Goal: Check status: Check status

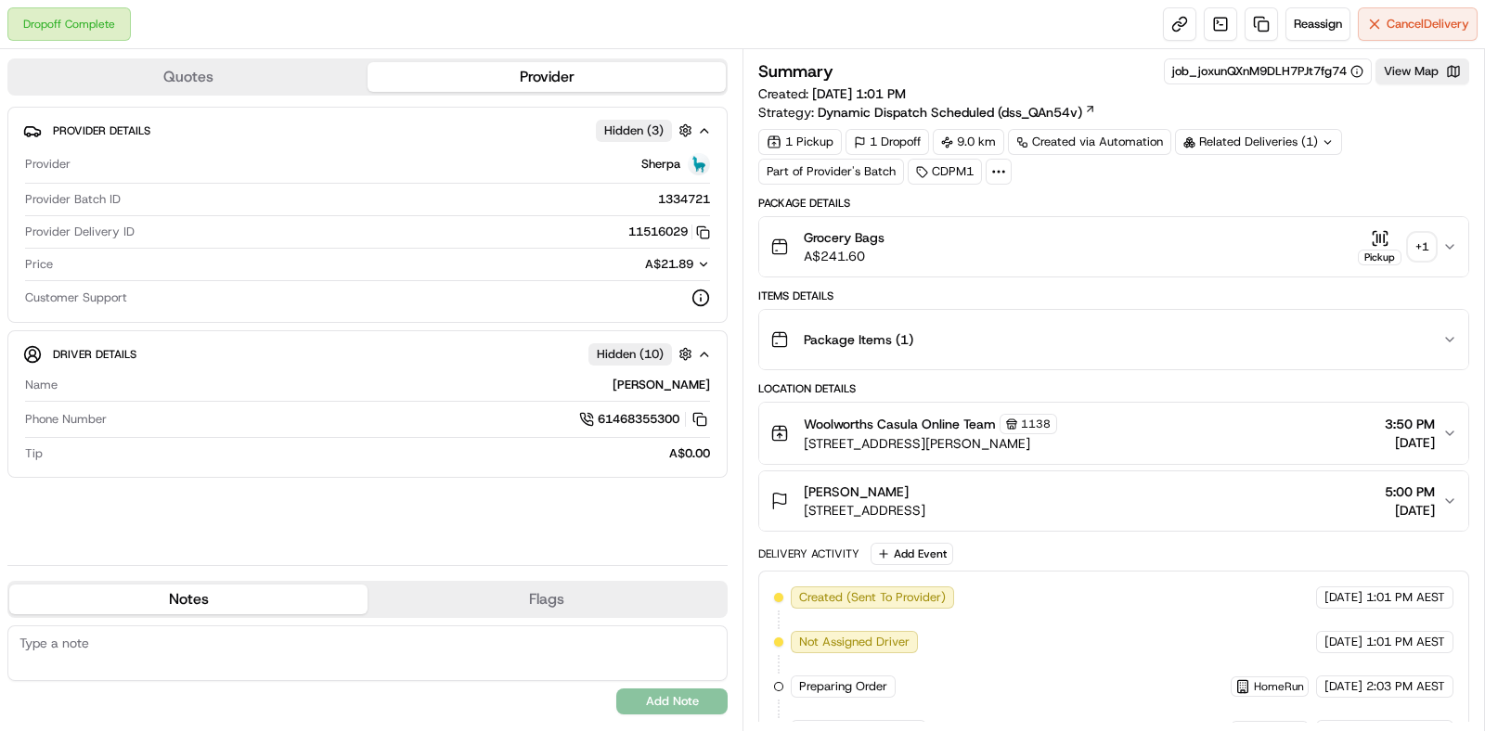
click at [1233, 146] on div "Related Deliveries (1)" at bounding box center [1258, 142] width 167 height 26
click at [1391, 118] on div "Summary job_joxunQXnM9DLH7PJt7fg74 View Map Created: 21/08/2025 1:01 PM Strateg…" at bounding box center [1113, 89] width 711 height 63
click at [1442, 236] on div "Grocery Bags A$241.60 Pickup + 1" at bounding box center [1106, 246] width 672 height 37
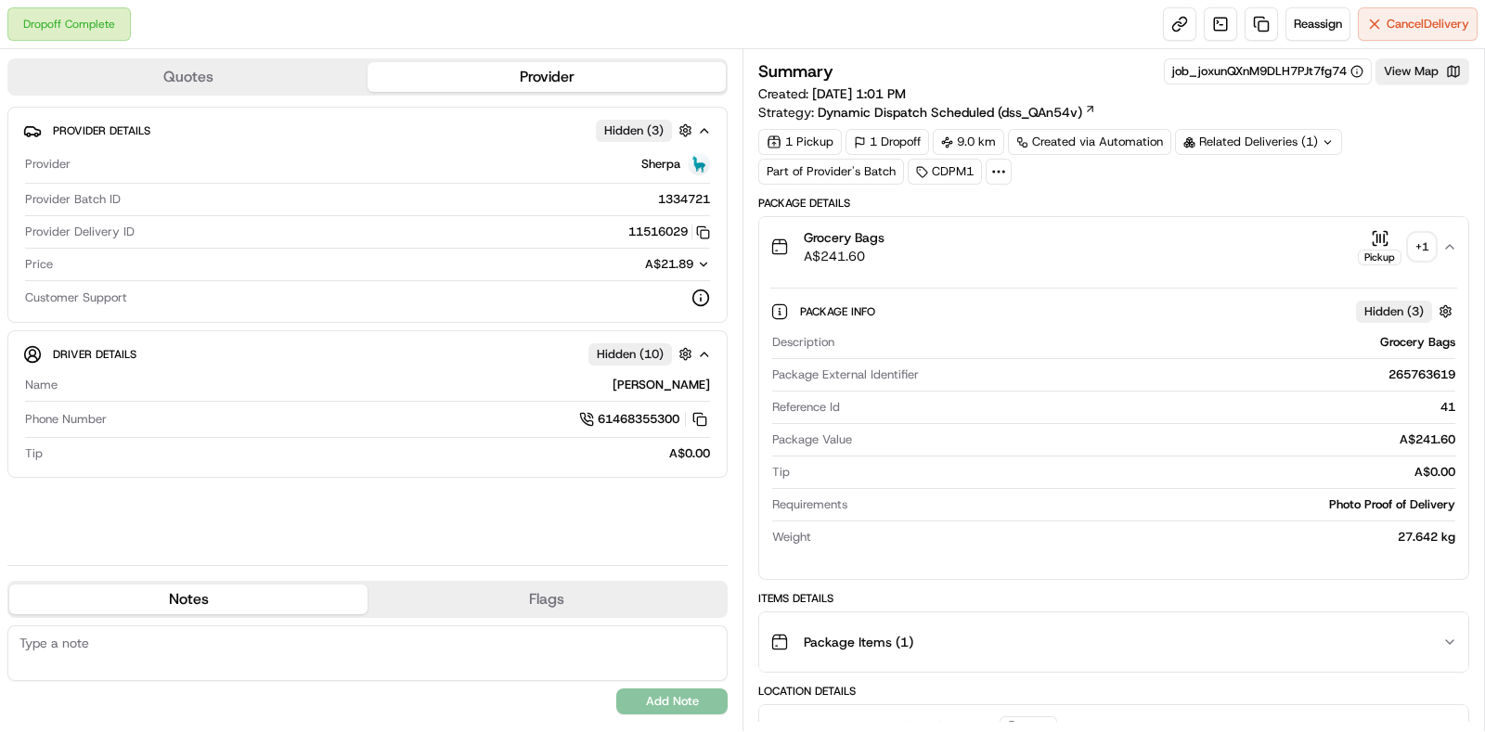
click at [1421, 243] on div "+ 1" at bounding box center [1421, 247] width 26 height 26
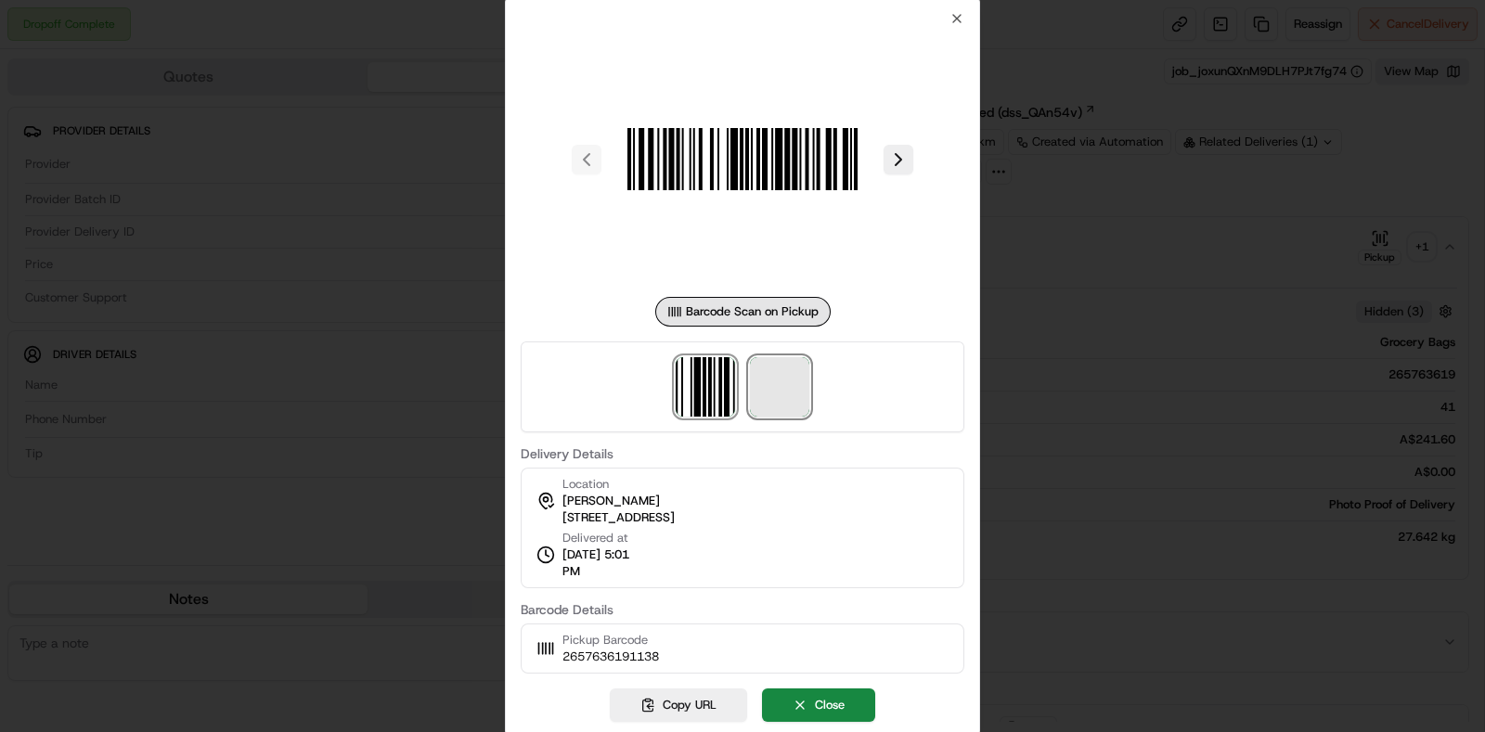
click at [795, 393] on span at bounding box center [779, 386] width 59 height 59
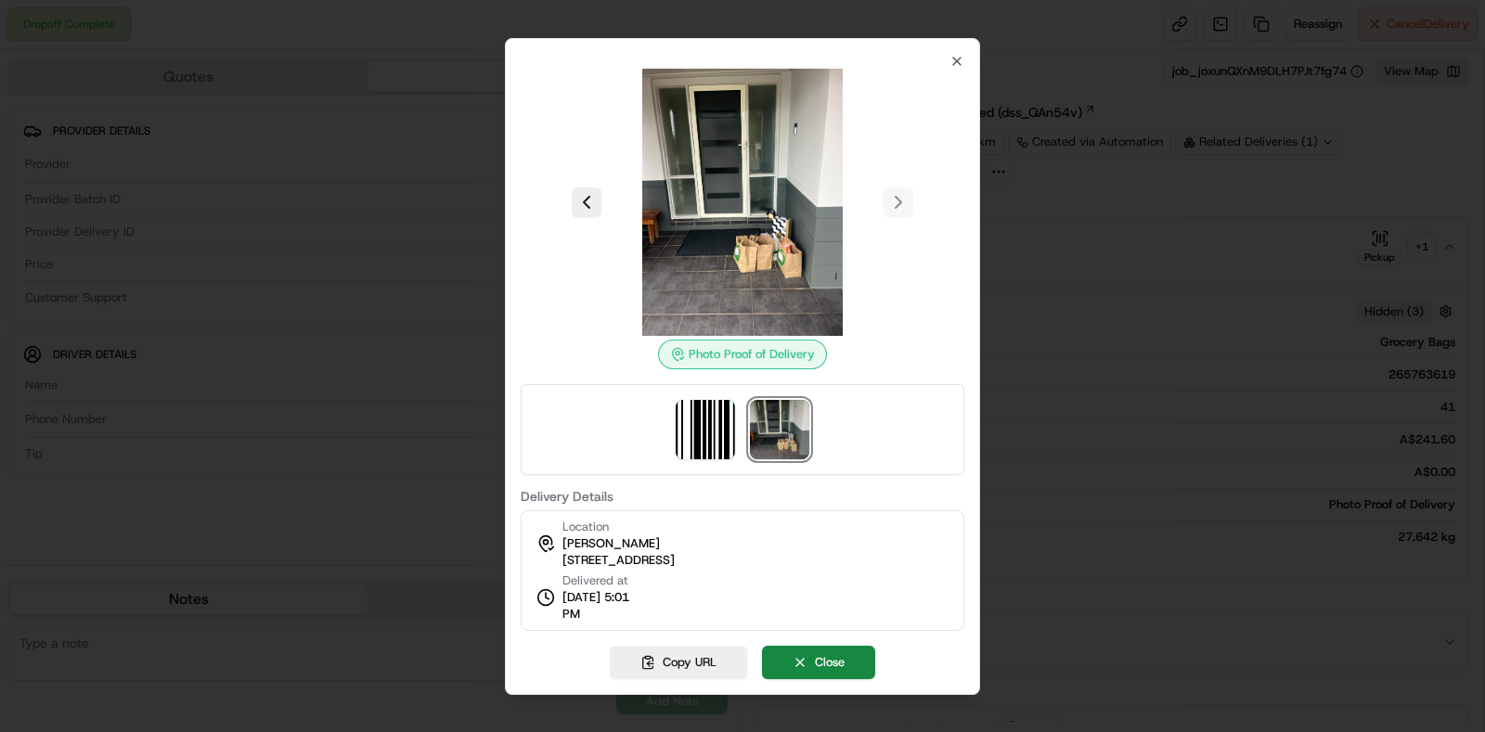
click at [1067, 289] on div at bounding box center [742, 366] width 1485 height 732
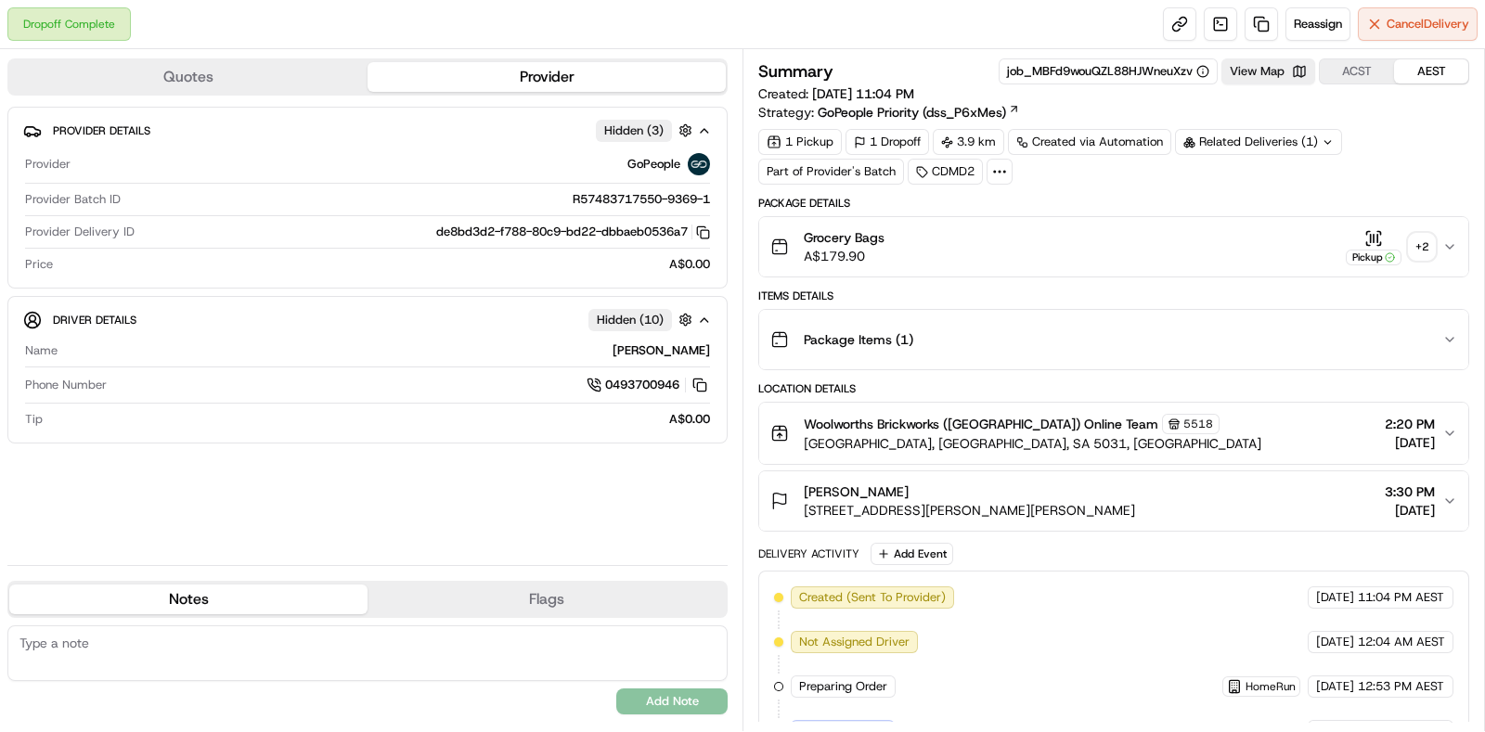
click at [1438, 239] on div "Grocery Bags A$179.90 Pickup + 2" at bounding box center [1106, 246] width 672 height 37
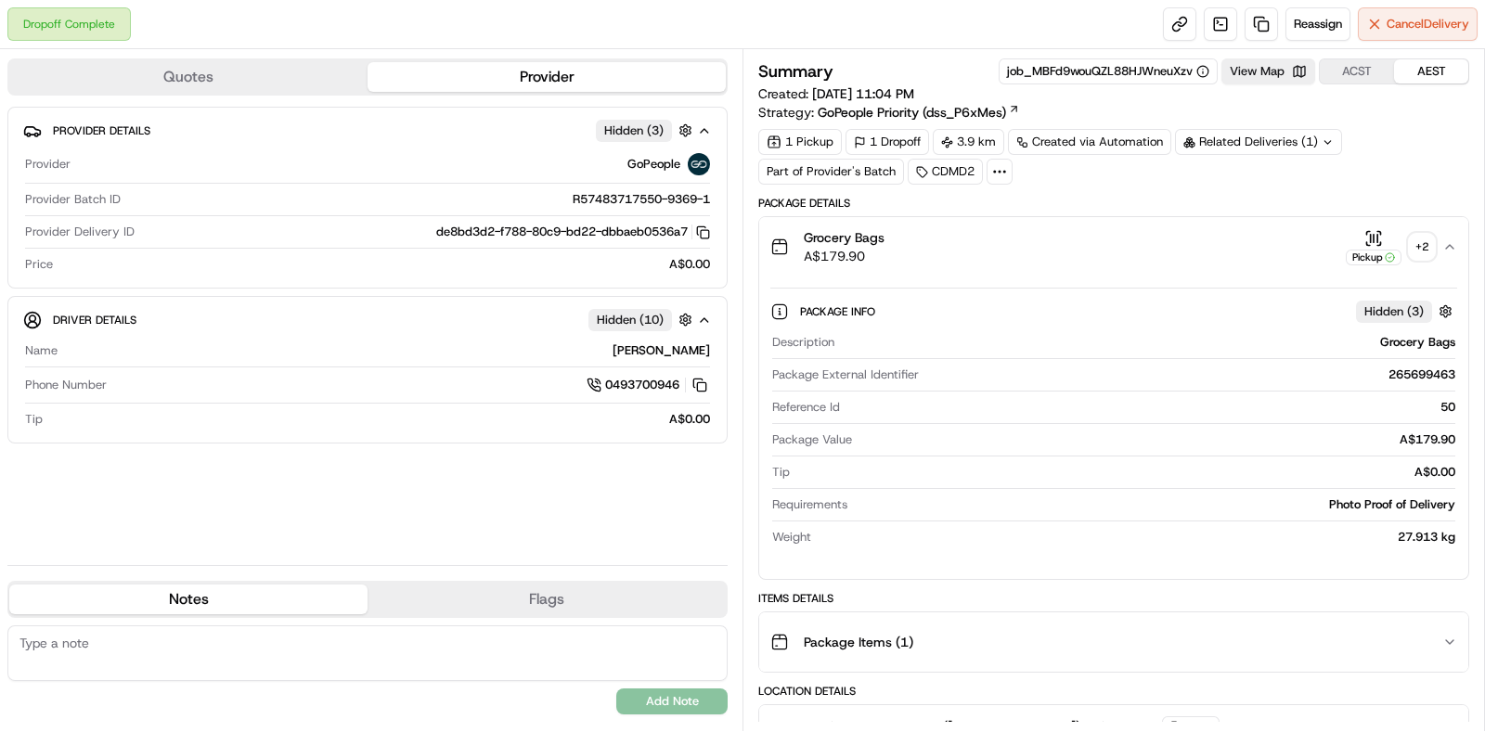
click at [1433, 243] on div "+ 2" at bounding box center [1421, 247] width 26 height 26
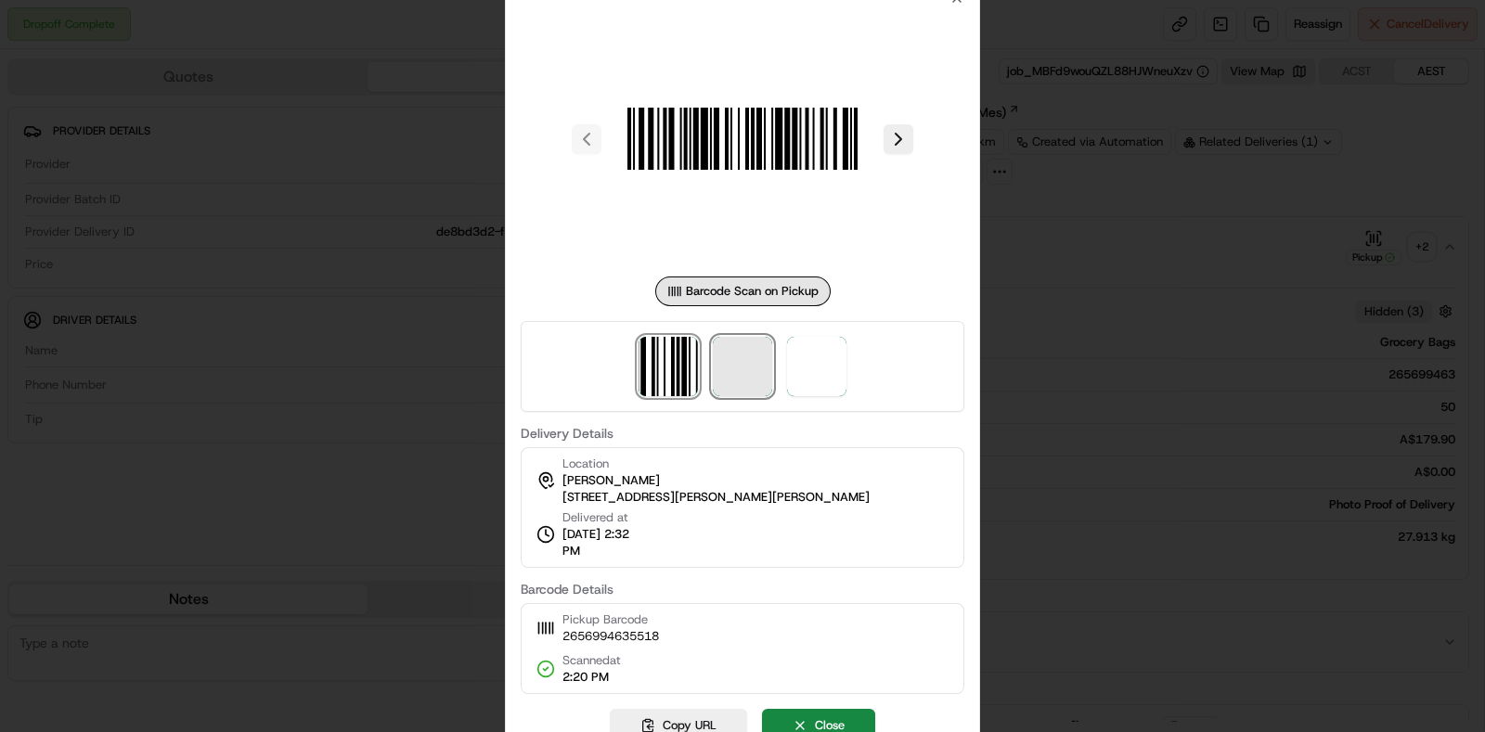
click at [734, 387] on span at bounding box center [742, 366] width 59 height 59
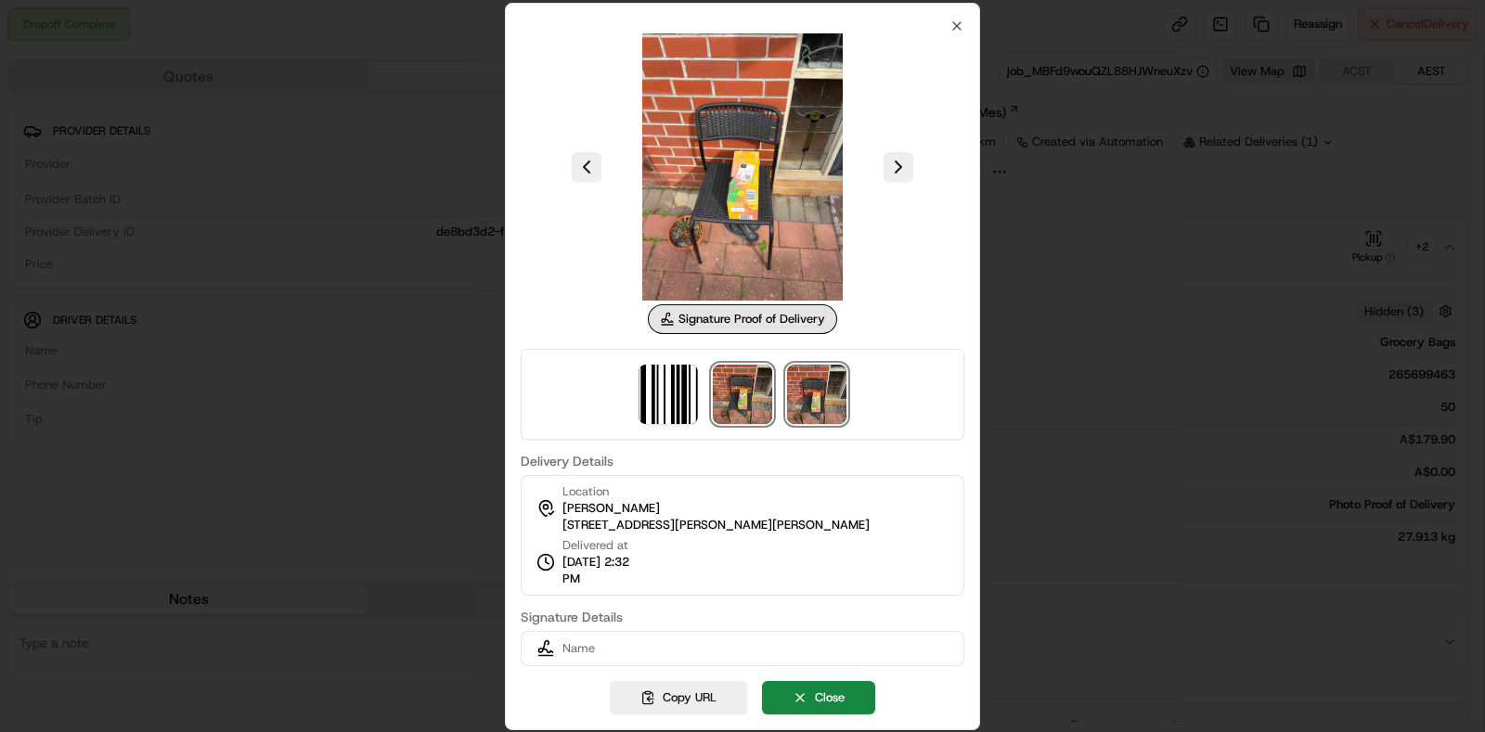
click at [816, 398] on img at bounding box center [816, 394] width 59 height 59
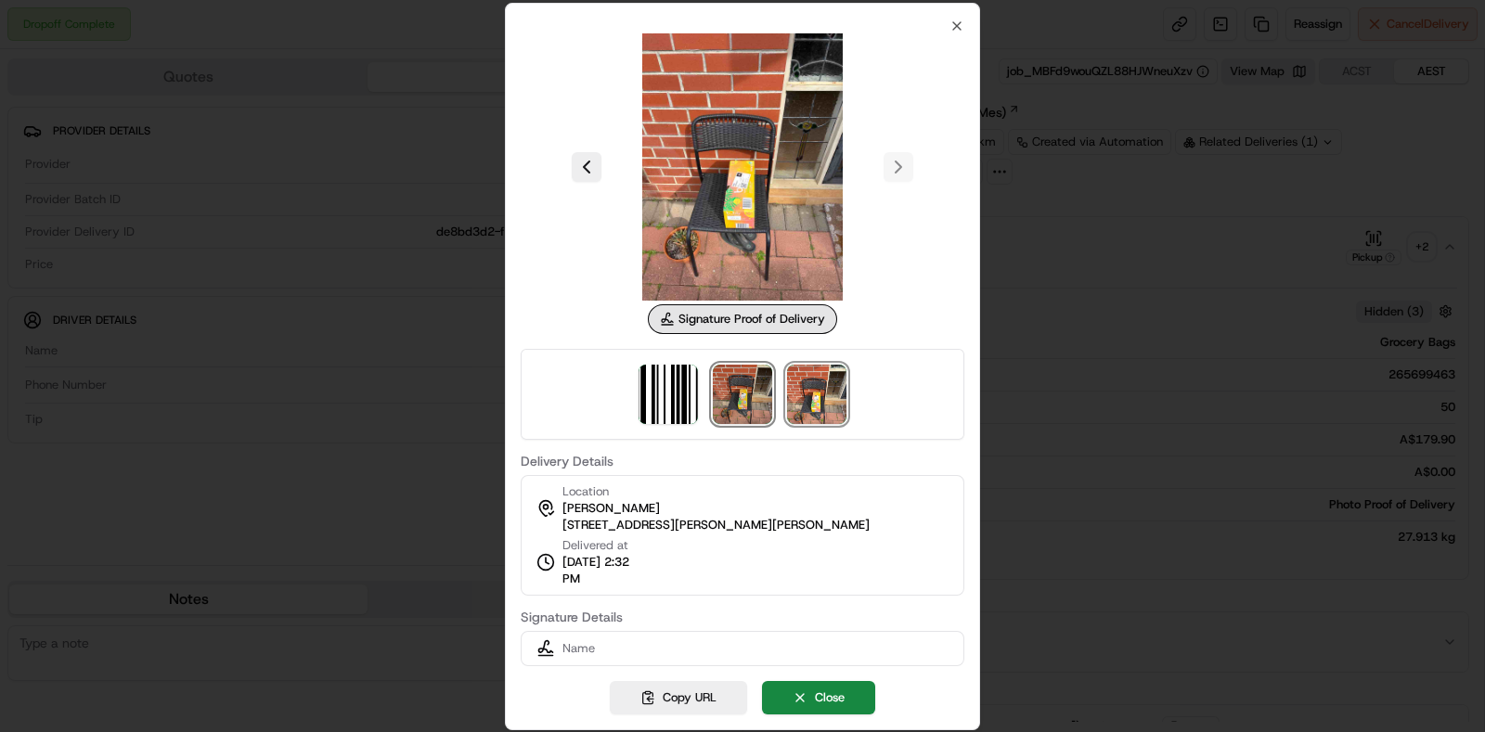
click at [745, 390] on img at bounding box center [742, 394] width 59 height 59
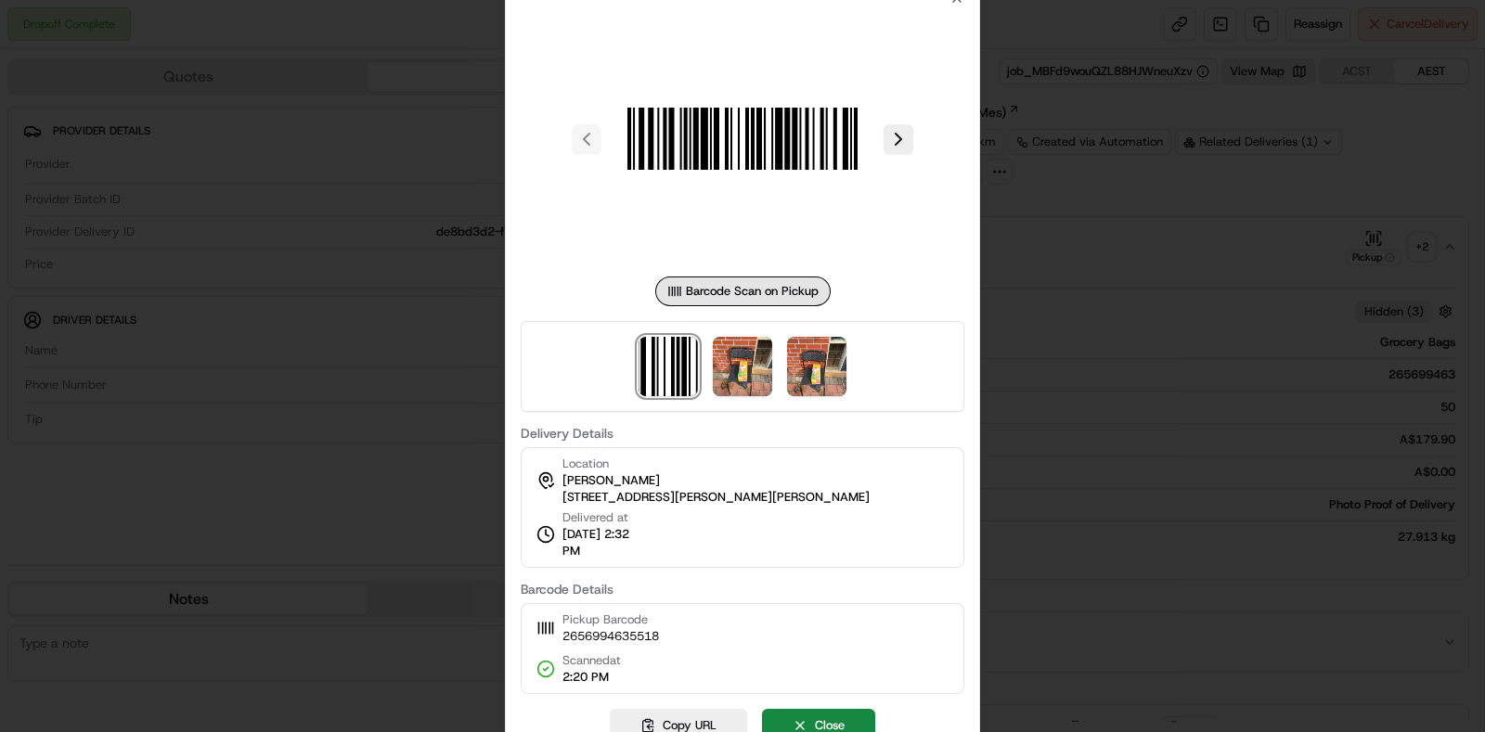
click at [1136, 306] on div at bounding box center [742, 366] width 1485 height 732
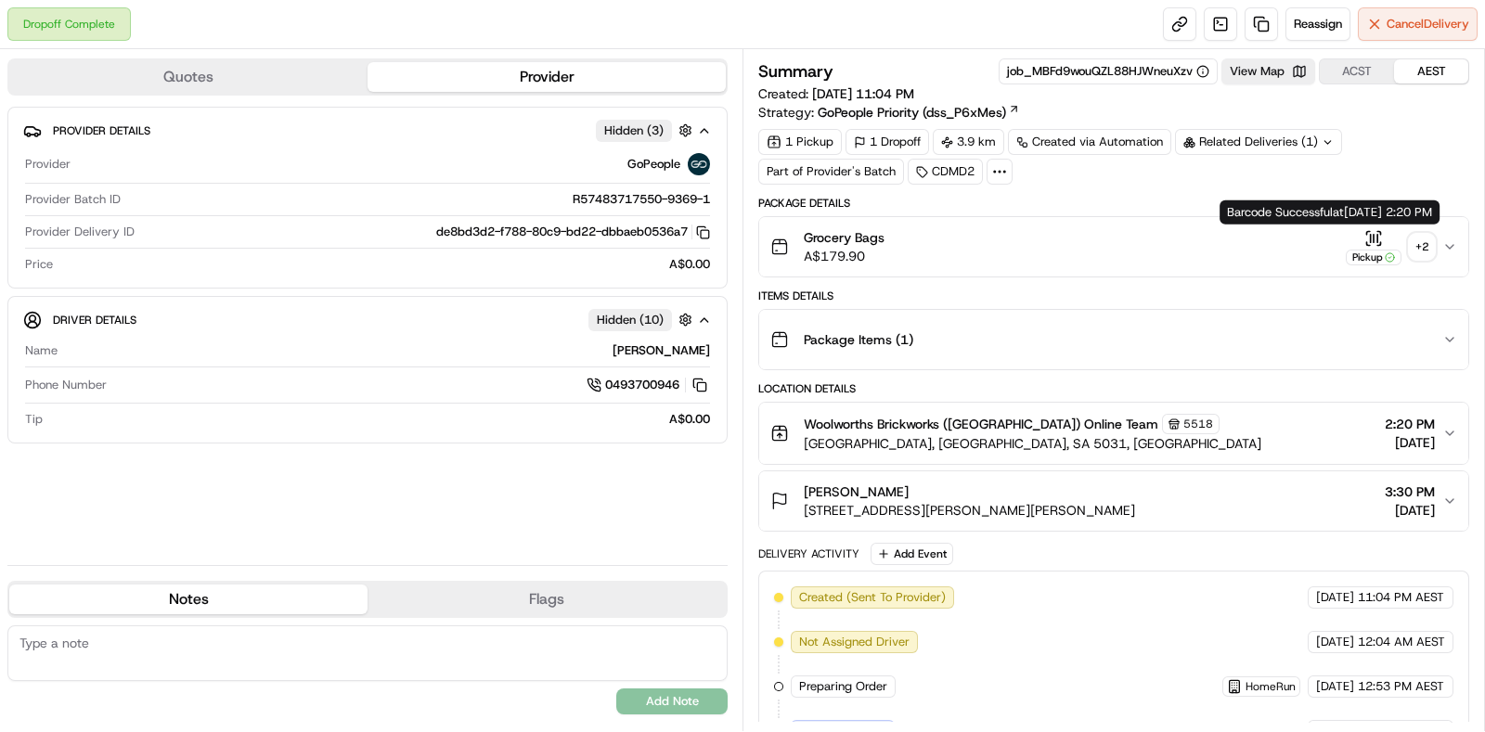
click at [1263, 145] on div "Related Deliveries (1)" at bounding box center [1258, 142] width 167 height 26
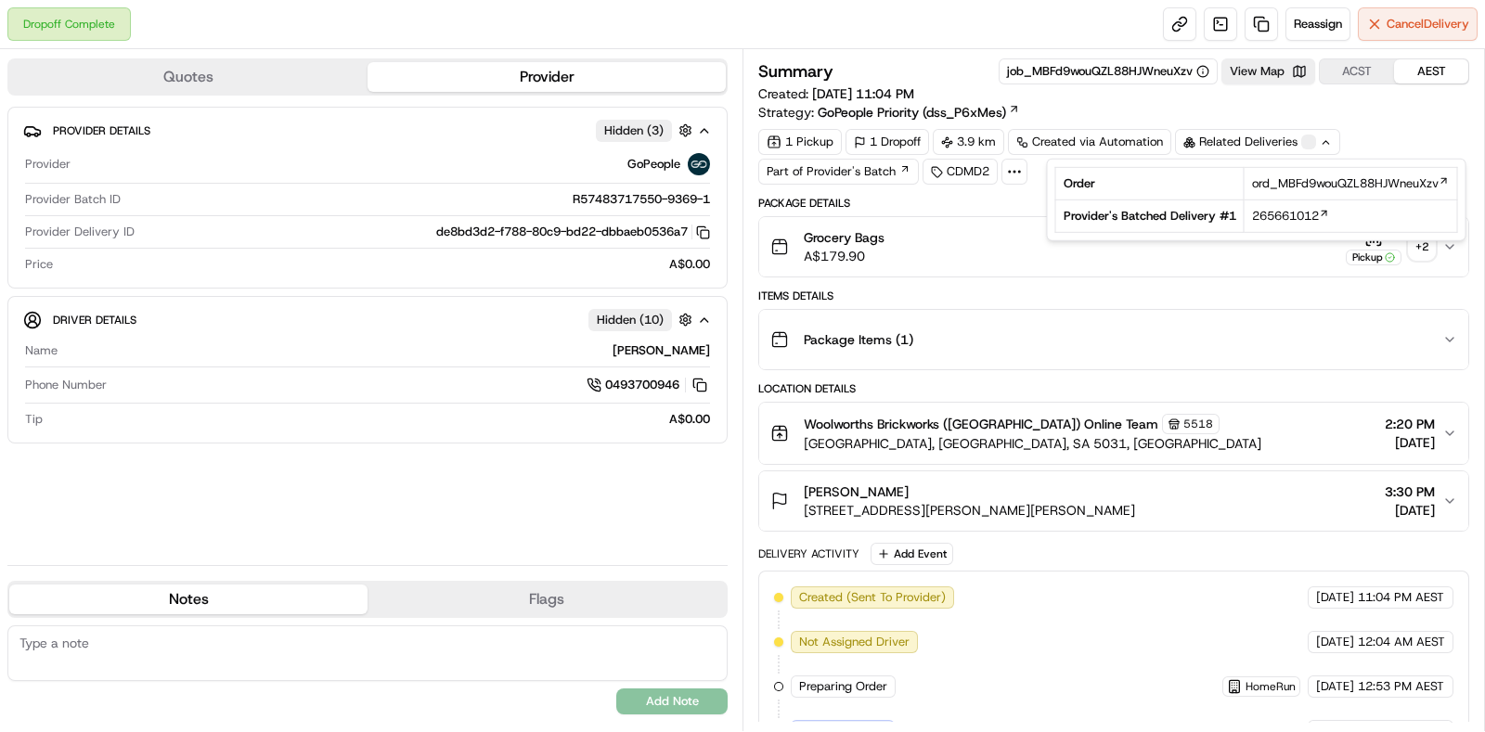
click at [1424, 256] on div "+ 2" at bounding box center [1421, 247] width 26 height 26
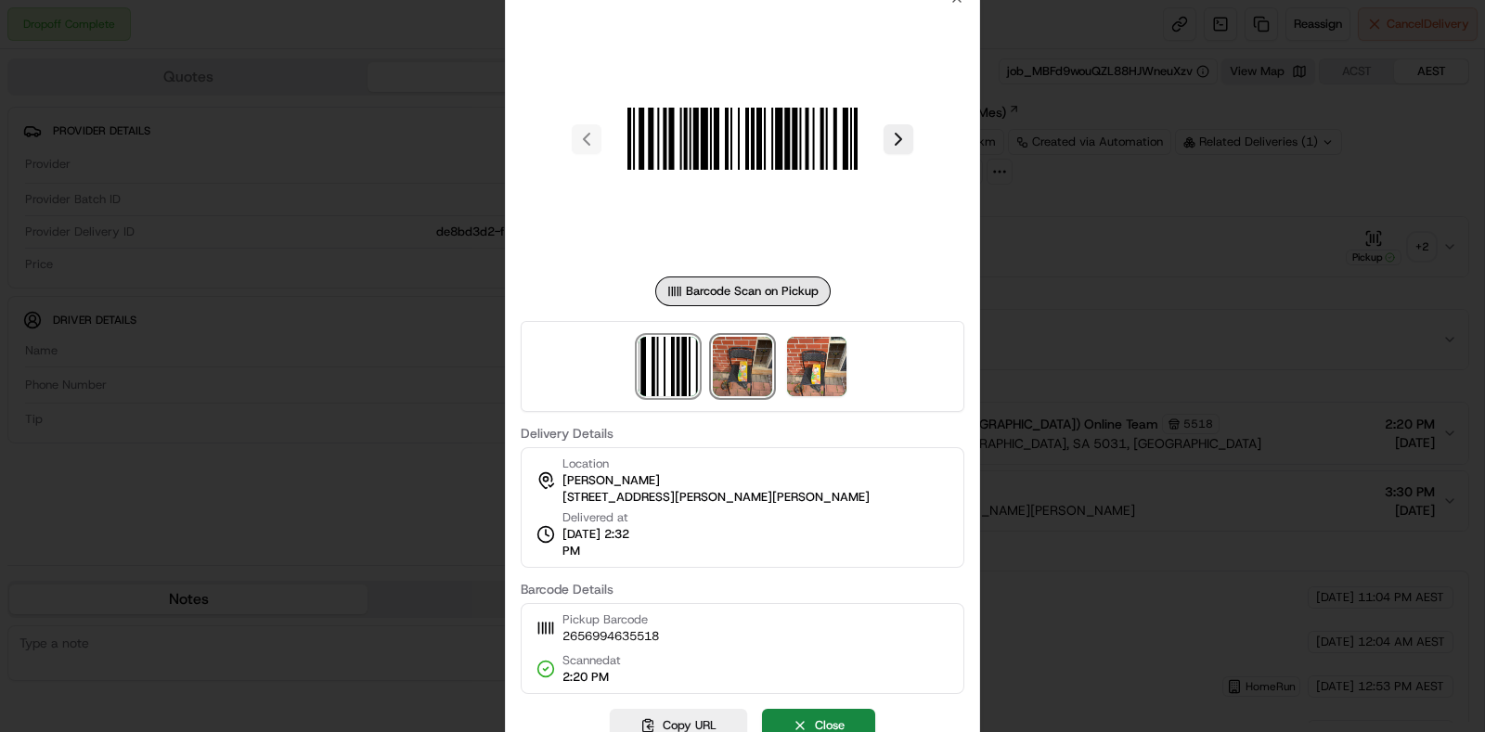
click at [748, 354] on img at bounding box center [742, 366] width 59 height 59
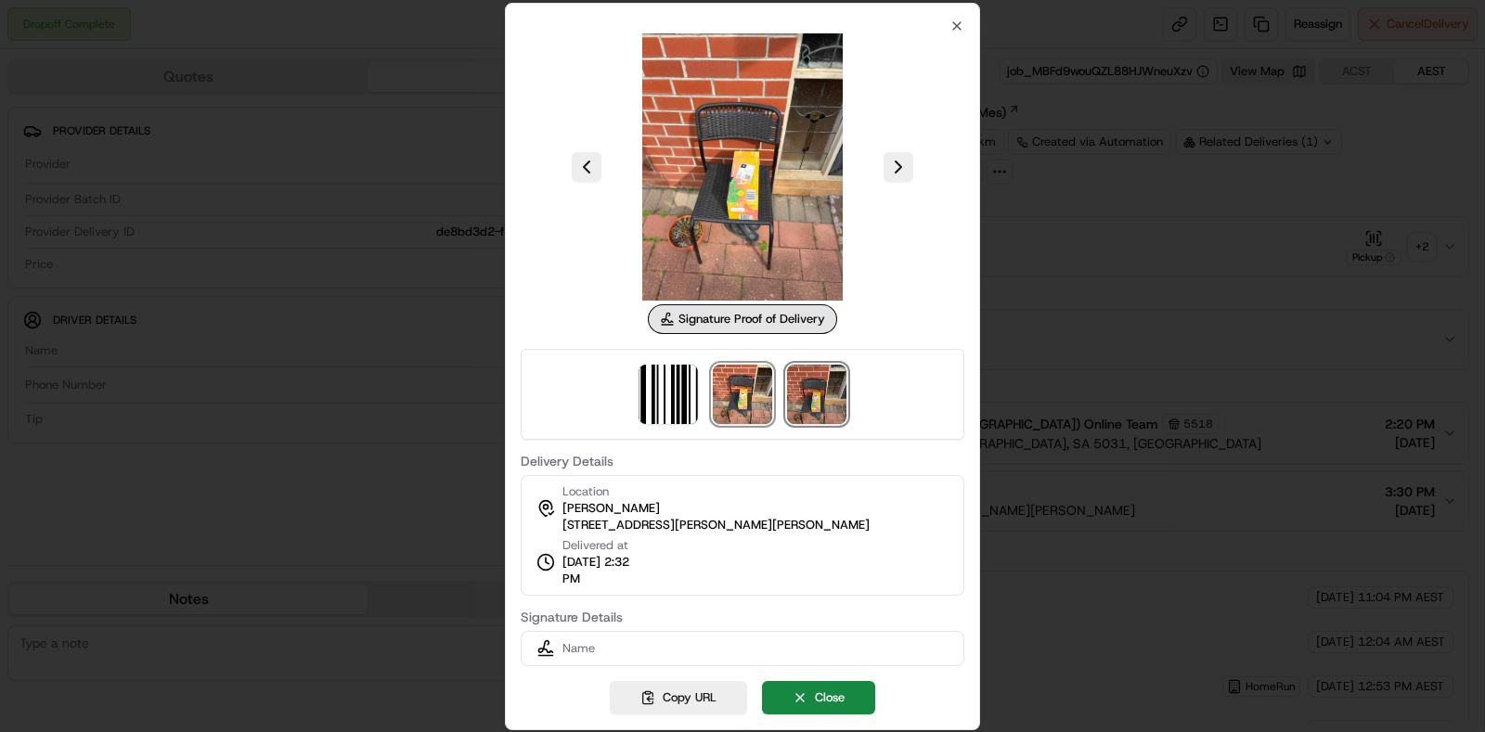
click at [804, 365] on img at bounding box center [816, 394] width 59 height 59
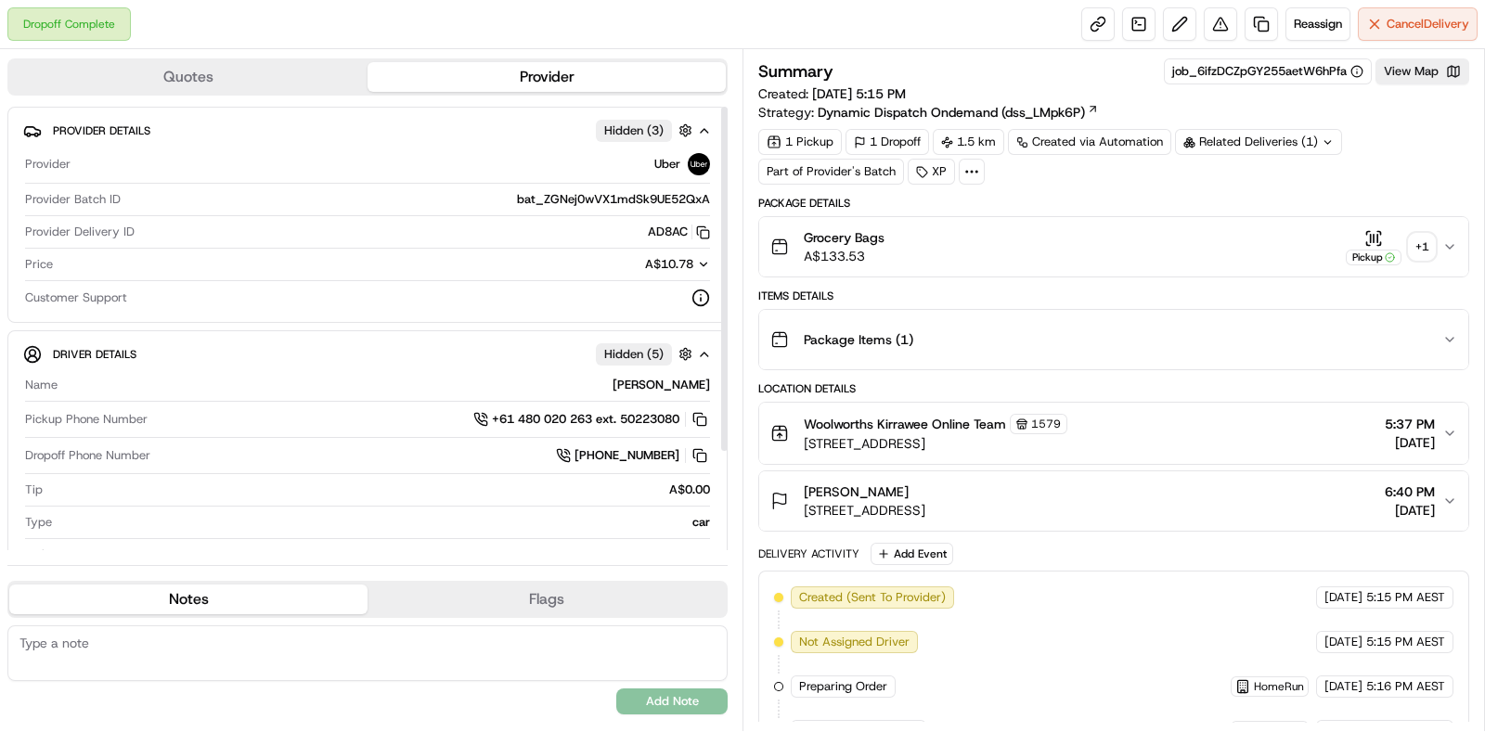
click at [1297, 148] on div "Related Deliveries (1)" at bounding box center [1258, 142] width 167 height 26
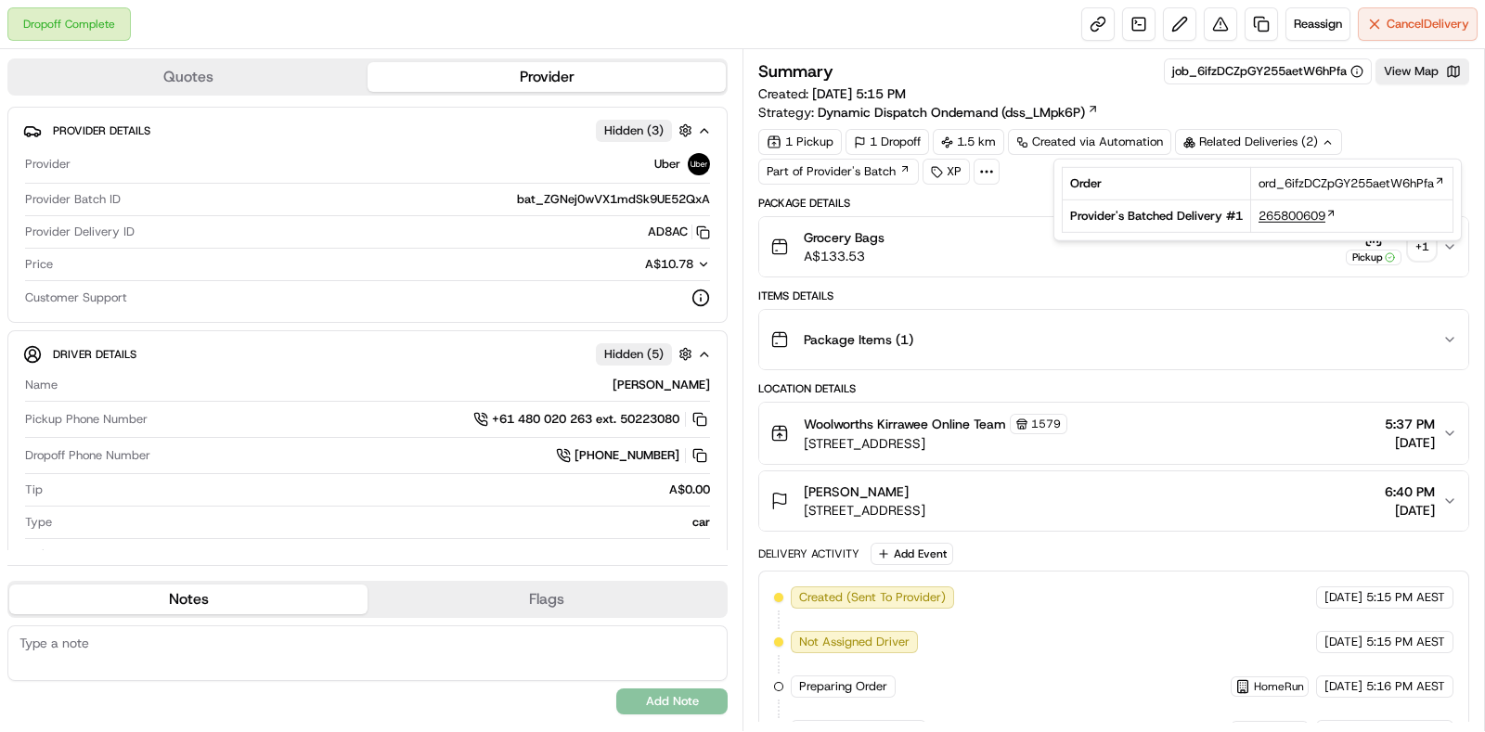
click at [1291, 216] on span "265800609" at bounding box center [1291, 216] width 67 height 17
click at [1370, 298] on div "Items Details" at bounding box center [1113, 296] width 711 height 15
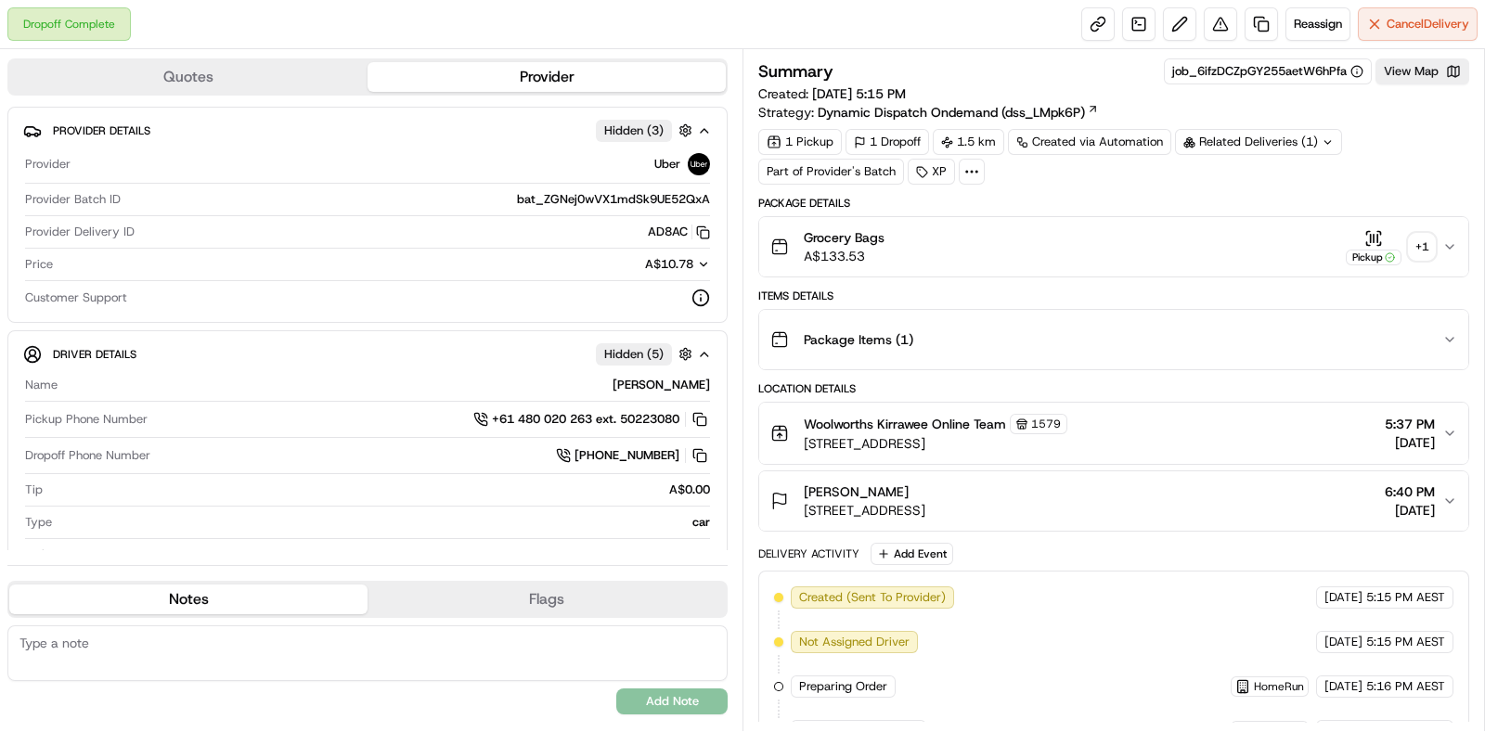
click at [1412, 253] on div "+ 1" at bounding box center [1421, 247] width 26 height 26
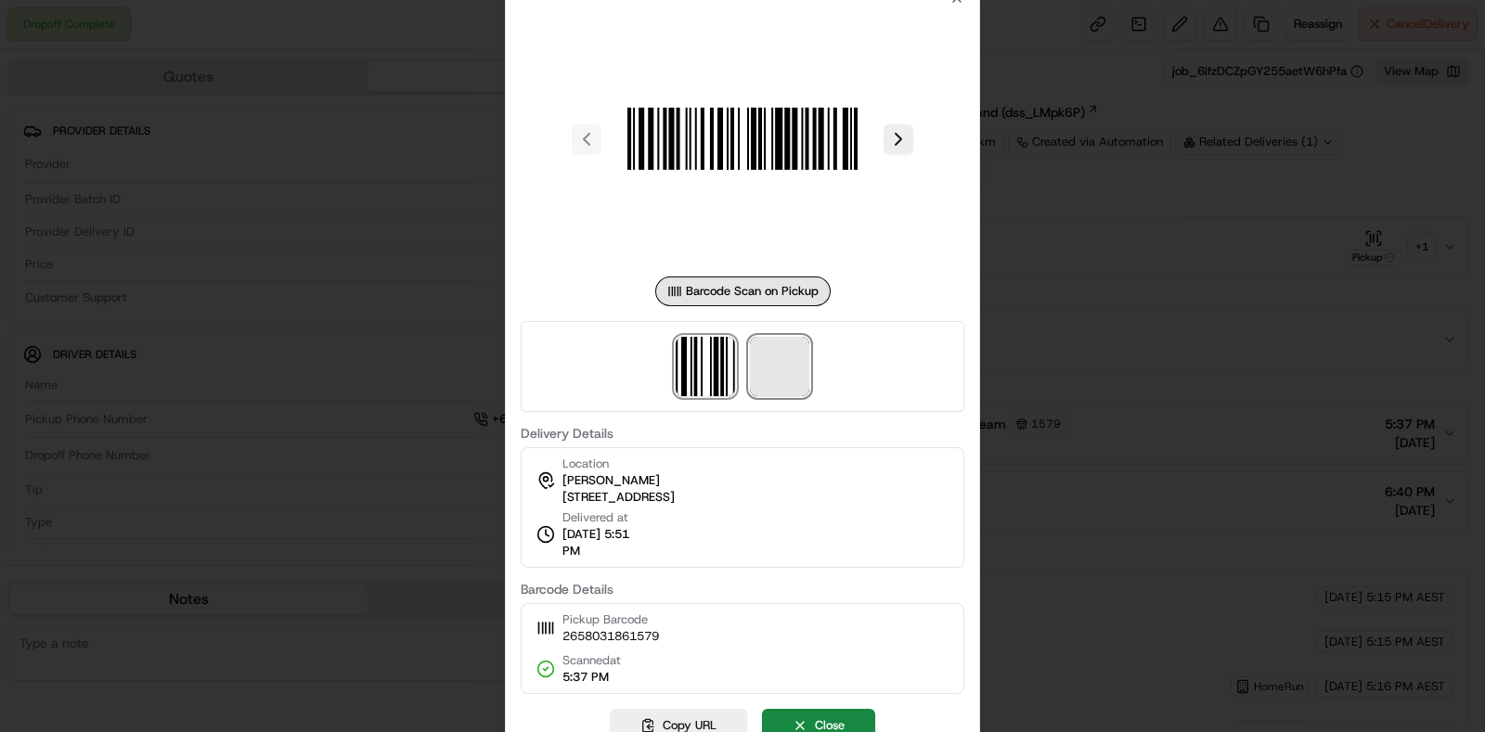
click at [765, 355] on span at bounding box center [779, 366] width 59 height 59
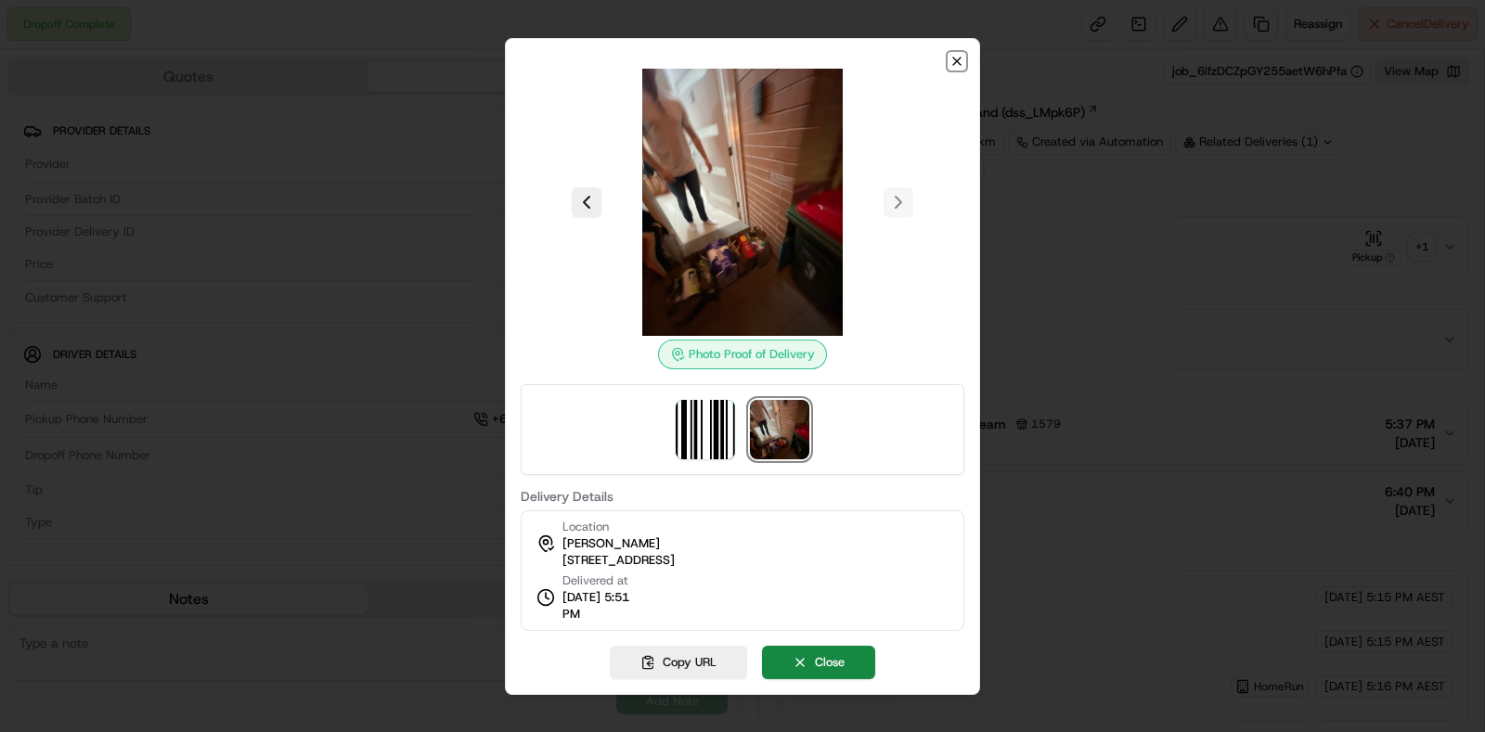
click at [953, 58] on icon "button" at bounding box center [956, 61] width 7 height 7
